Goal: Task Accomplishment & Management: Use online tool/utility

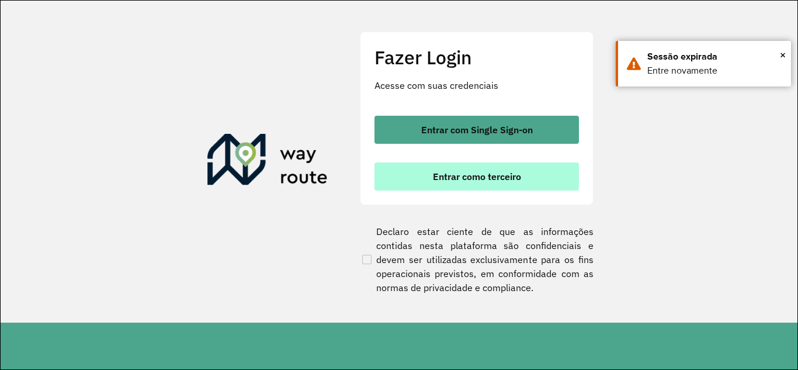
click at [493, 172] on span "Entrar como terceiro" at bounding box center [477, 176] width 88 height 9
click at [500, 181] on span "Entrar como terceiro" at bounding box center [477, 176] width 88 height 9
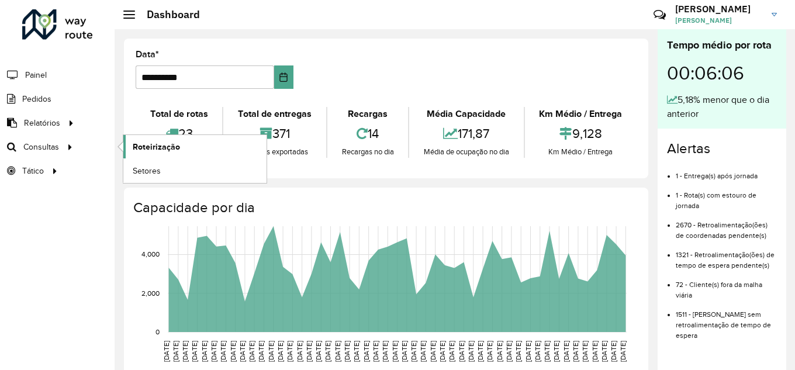
click at [144, 144] on span "Roteirização" at bounding box center [156, 147] width 47 height 12
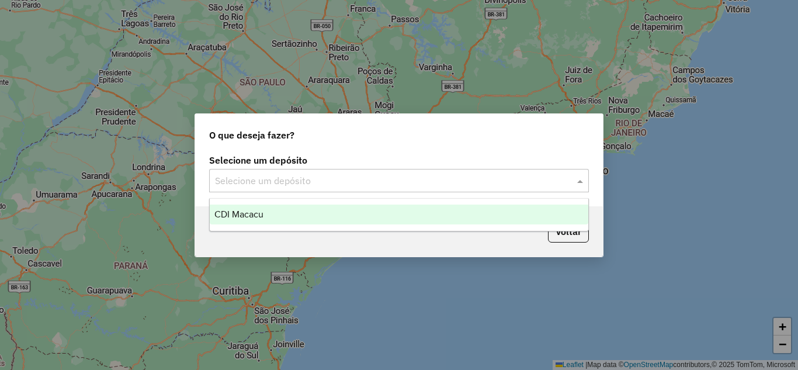
click at [371, 176] on input "text" at bounding box center [387, 181] width 345 height 14
click at [299, 203] on ng-dropdown-panel "CDI Macacu" at bounding box center [399, 214] width 380 height 33
click at [304, 206] on div "CDI Macacu" at bounding box center [399, 215] width 379 height 20
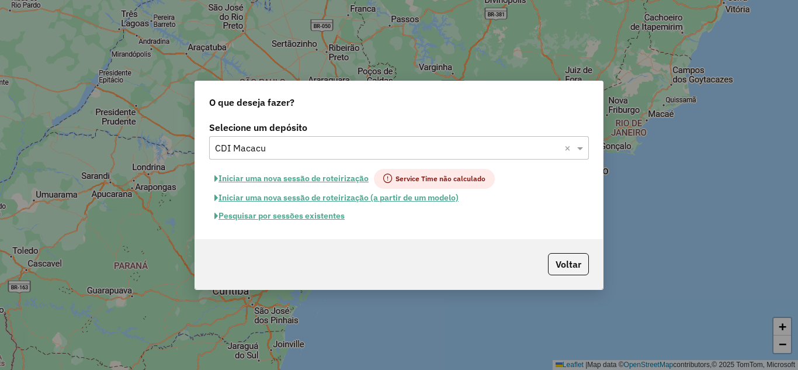
click at [283, 220] on button "Pesquisar por sessões existentes" at bounding box center [279, 216] width 141 height 18
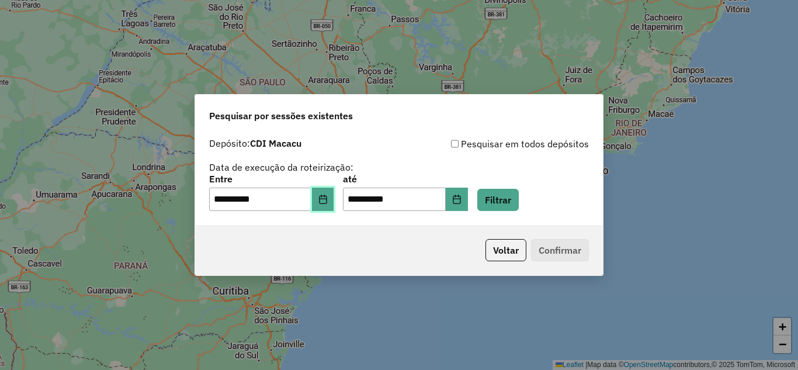
click at [334, 200] on button "Choose Date" at bounding box center [323, 199] width 22 height 23
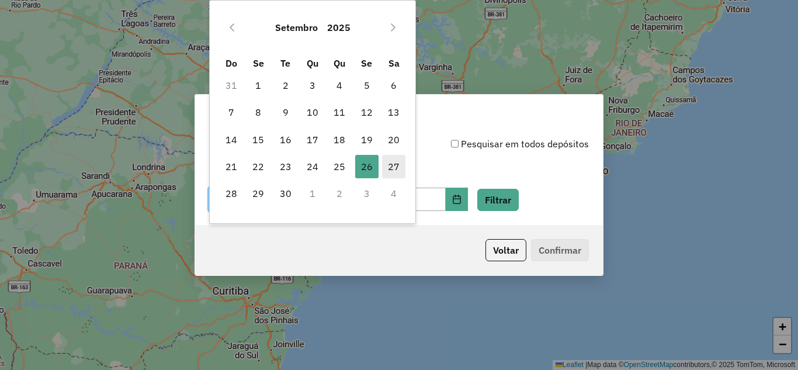
click at [402, 164] on span "27" at bounding box center [393, 166] width 23 height 23
type input "**********"
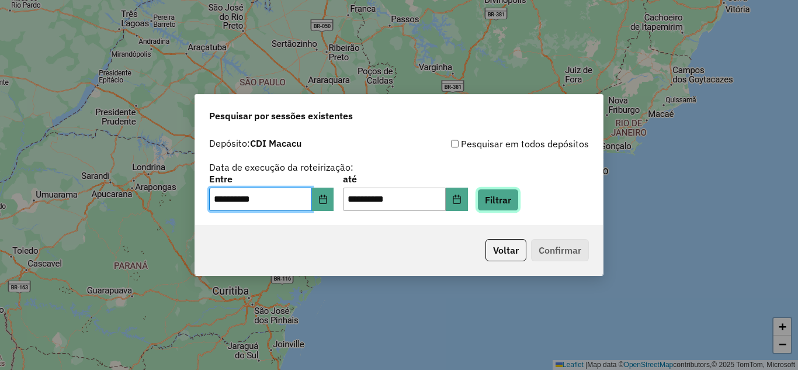
click at [519, 189] on button "Filtrar" at bounding box center [498, 200] width 41 height 22
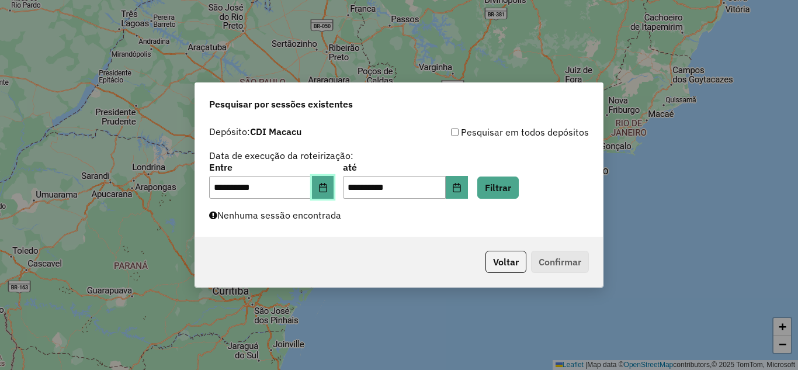
click at [334, 195] on button "Choose Date" at bounding box center [323, 187] width 22 height 23
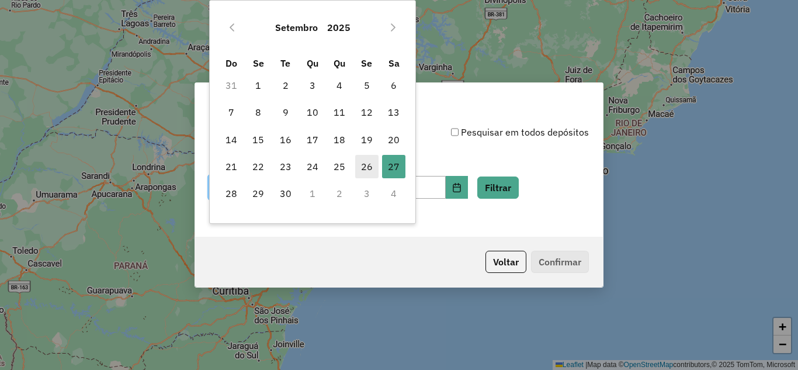
click at [366, 164] on span "26" at bounding box center [366, 166] width 23 height 23
type input "**********"
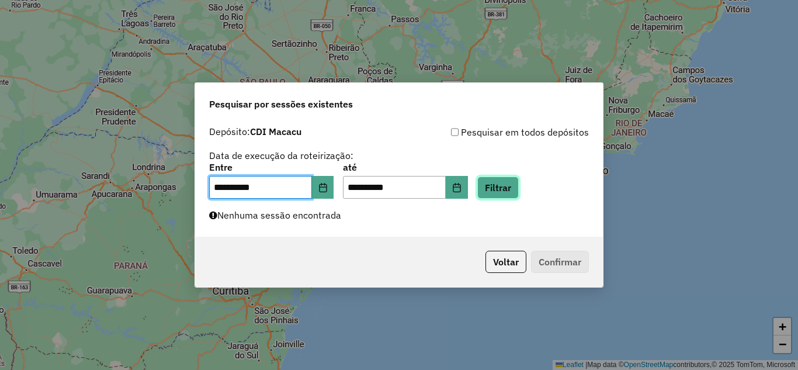
click at [506, 186] on button "Filtrar" at bounding box center [498, 188] width 41 height 22
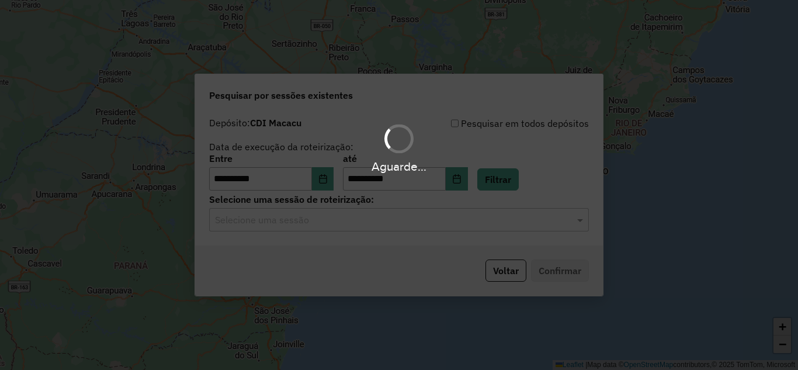
click at [353, 229] on div "Aguarde..." at bounding box center [399, 185] width 798 height 370
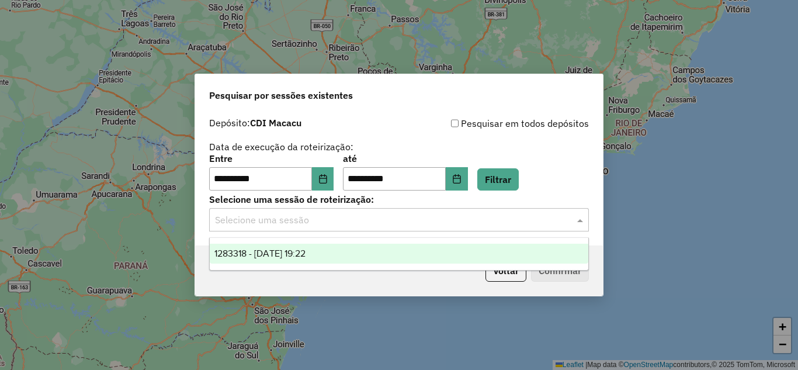
drag, startPoint x: 346, startPoint y: 222, endPoint x: 342, endPoint y: 238, distance: 16.3
click at [345, 222] on input "text" at bounding box center [387, 220] width 345 height 14
click at [345, 257] on div "1283318 - 26/09/2025 19:22" at bounding box center [399, 254] width 379 height 20
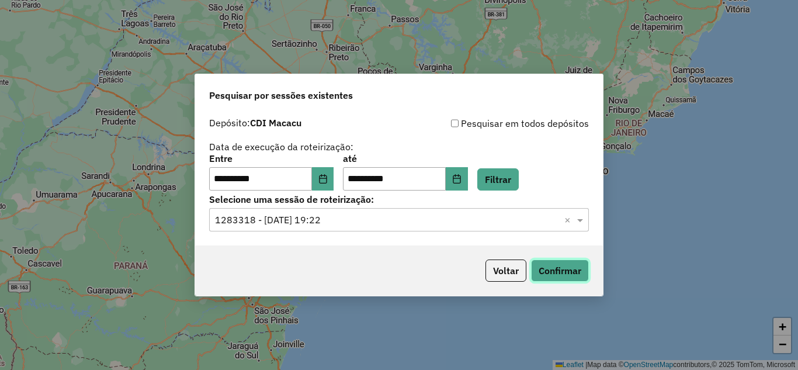
click at [566, 271] on button "Confirmar" at bounding box center [560, 271] width 58 height 22
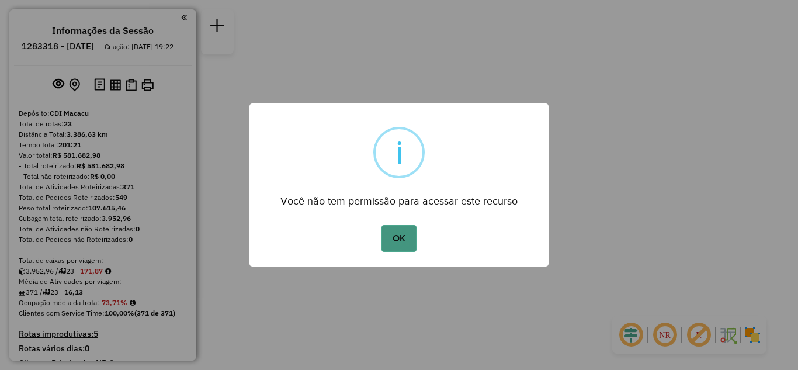
click at [406, 233] on button "OK" at bounding box center [399, 238] width 34 height 27
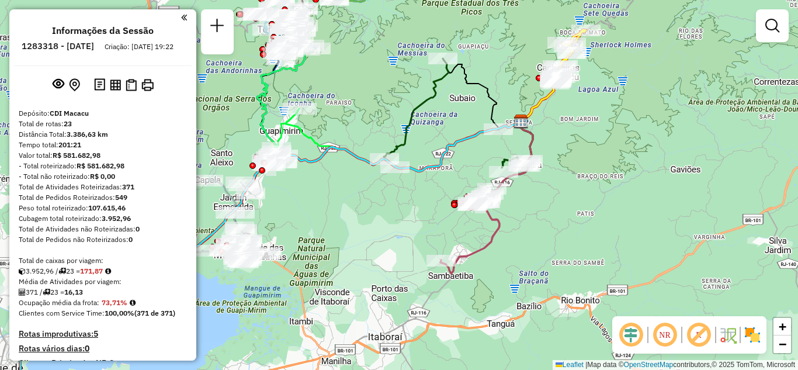
drag, startPoint x: 308, startPoint y: 223, endPoint x: 342, endPoint y: 216, distance: 34.6
click at [343, 212] on div "Janela de atendimento Grade de atendimento Capacidade Transportadoras Veículos …" at bounding box center [399, 185] width 798 height 370
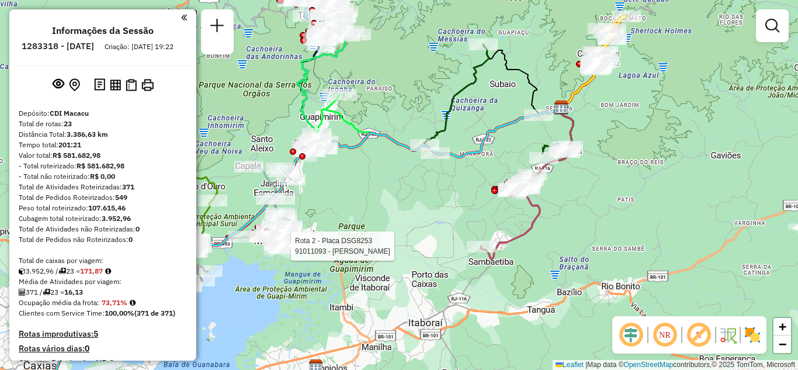
select select "**********"
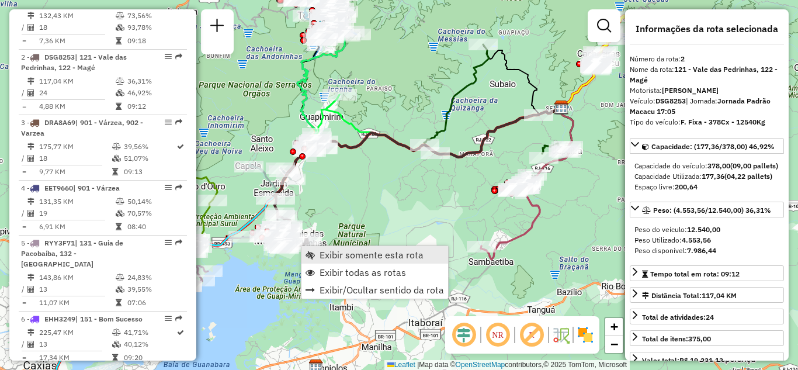
scroll to position [513, 0]
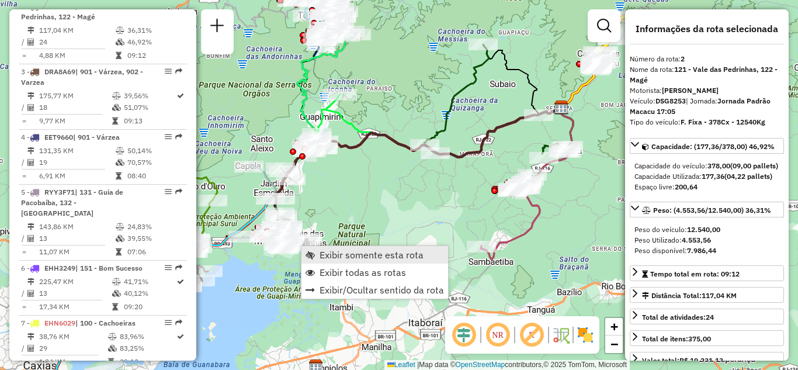
click at [326, 250] on span "Exibir somente esta rota" at bounding box center [372, 254] width 104 height 9
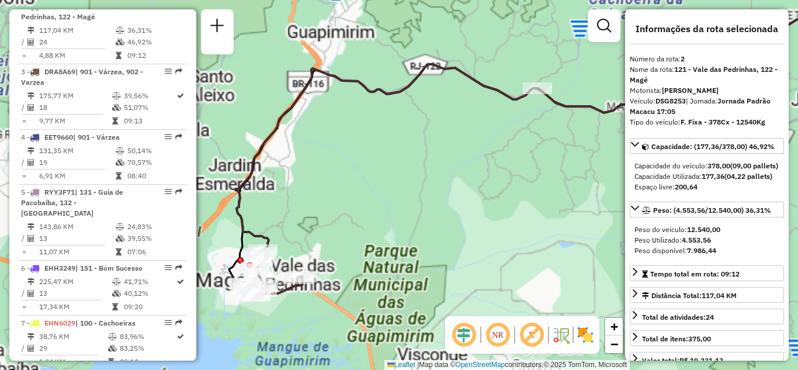
drag, startPoint x: 437, startPoint y: 212, endPoint x: 473, endPoint y: 202, distance: 38.3
click at [473, 202] on div "Janela de atendimento Grade de atendimento Capacidade Transportadoras Veículos …" at bounding box center [399, 185] width 798 height 370
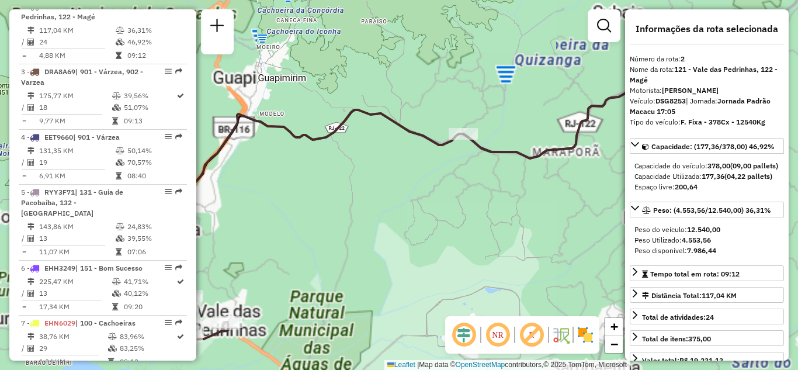
drag, startPoint x: 499, startPoint y: 162, endPoint x: 486, endPoint y: 165, distance: 13.3
click at [486, 165] on div "Janela de atendimento Grade de atendimento Capacidade Transportadoras Veículos …" at bounding box center [399, 185] width 798 height 370
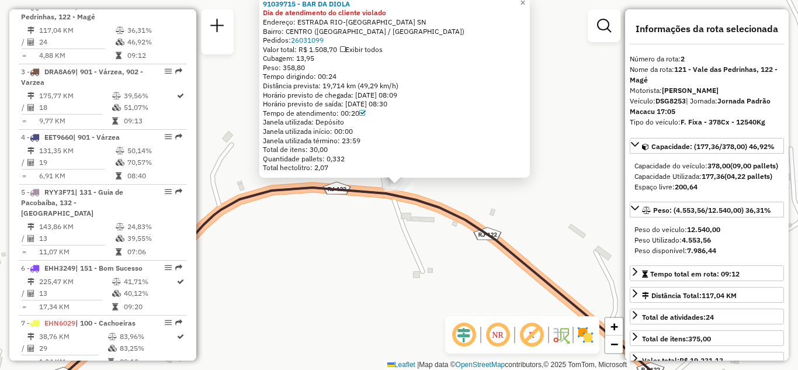
click at [428, 241] on div "91039715 - BAR DA DIOLA Dia de atendimento do cliente violado Endereço: ESTRADA…" at bounding box center [399, 185] width 798 height 370
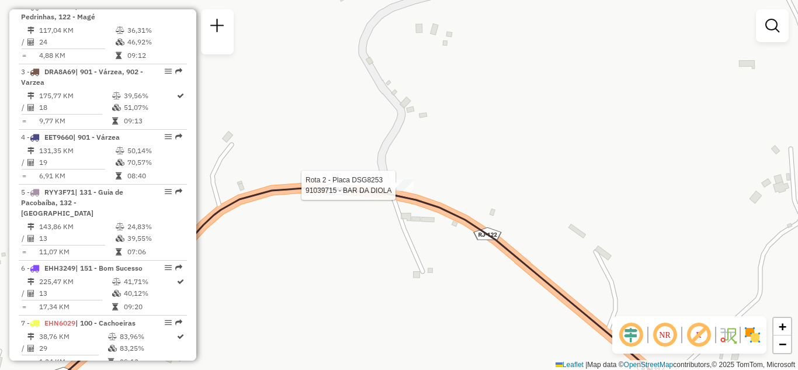
select select "**********"
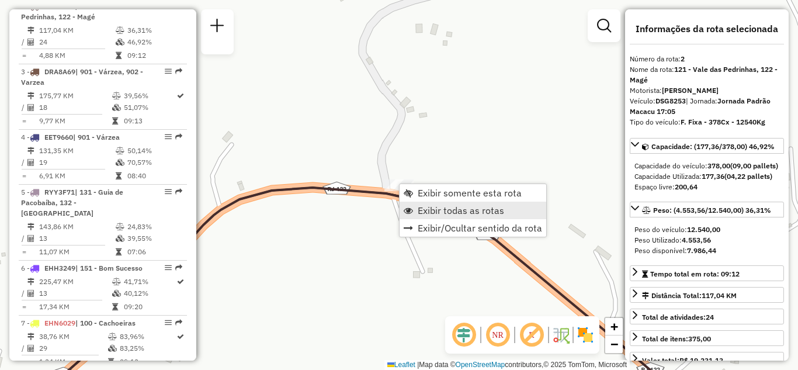
click at [426, 213] on span "Exibir todas as rotas" at bounding box center [461, 210] width 87 height 9
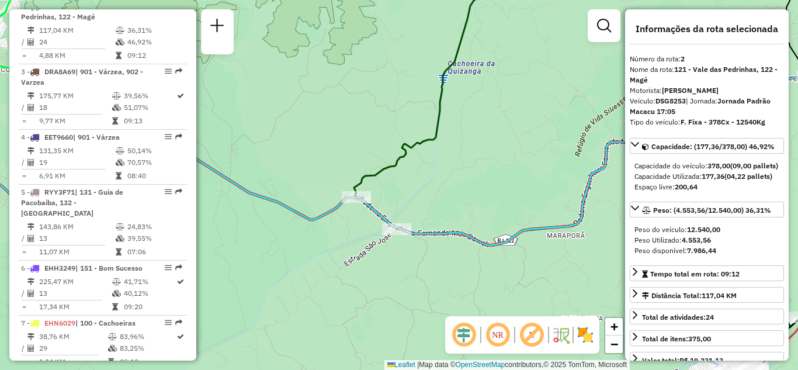
drag, startPoint x: 542, startPoint y: 190, endPoint x: 470, endPoint y: 178, distance: 73.4
click at [470, 178] on div "Janela de atendimento Grade de atendimento Capacidade Transportadoras Veículos …" at bounding box center [399, 185] width 798 height 370
